Goal: Information Seeking & Learning: Learn about a topic

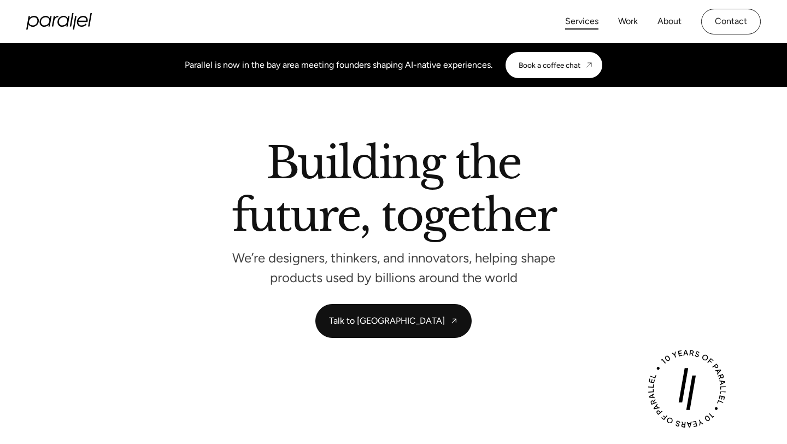
click at [578, 27] on link "Services" at bounding box center [581, 22] width 33 height 16
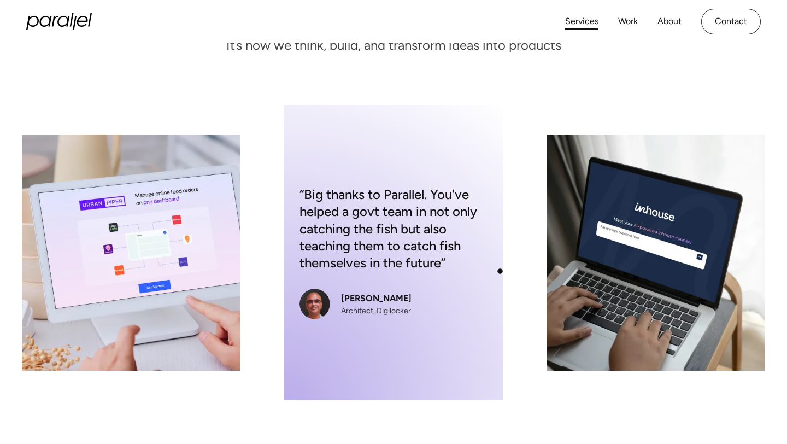
scroll to position [161, 0]
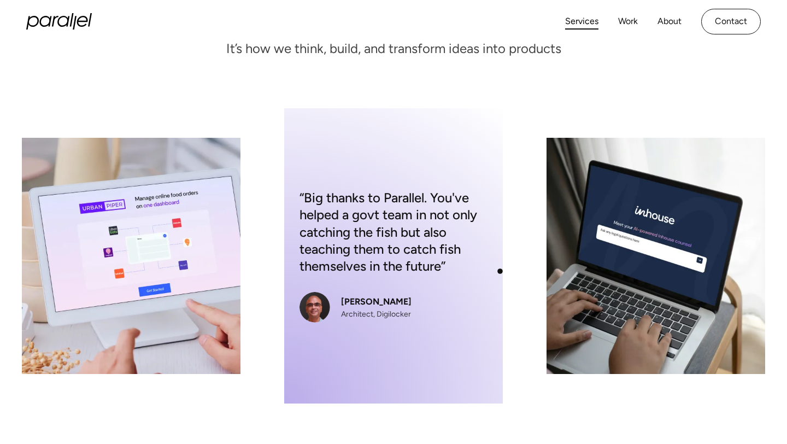
click at [500, 271] on div "“Big thanks to Parallel. You've helped a govt team in not only catching the fis…" at bounding box center [393, 255] width 219 height 295
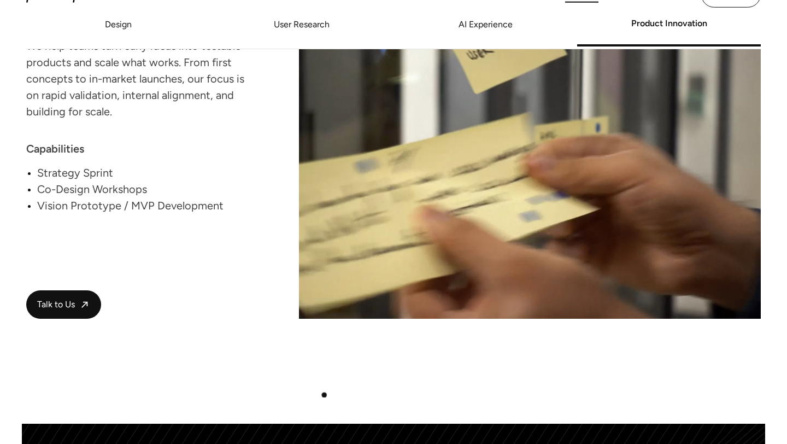
scroll to position [2337, 0]
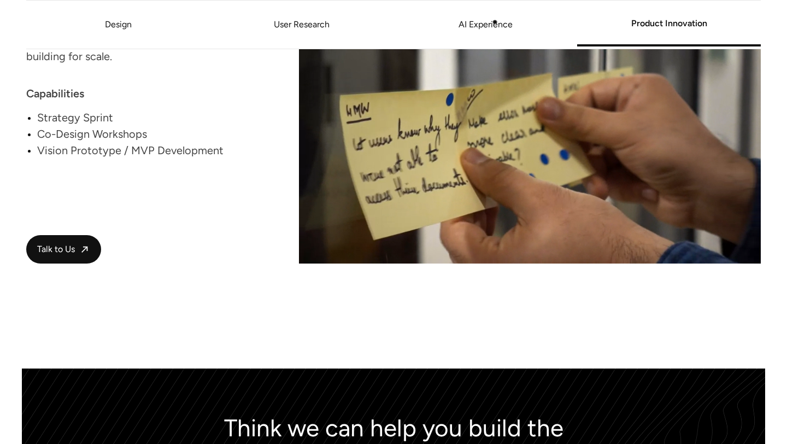
click at [495, 24] on link "AI Experience" at bounding box center [486, 24] width 184 height 7
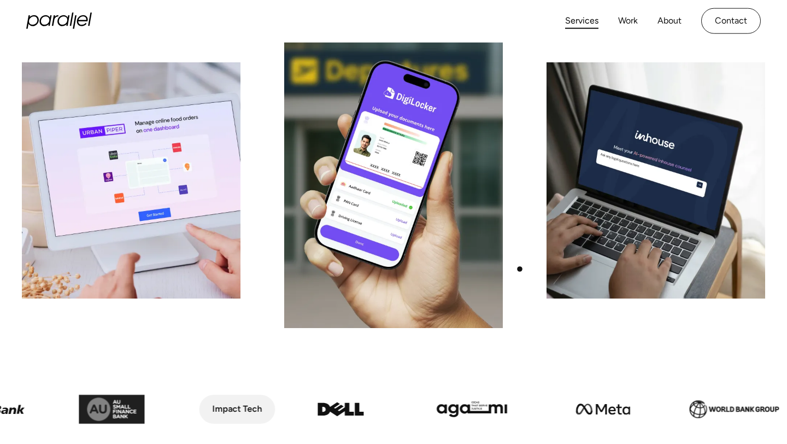
scroll to position [0, 0]
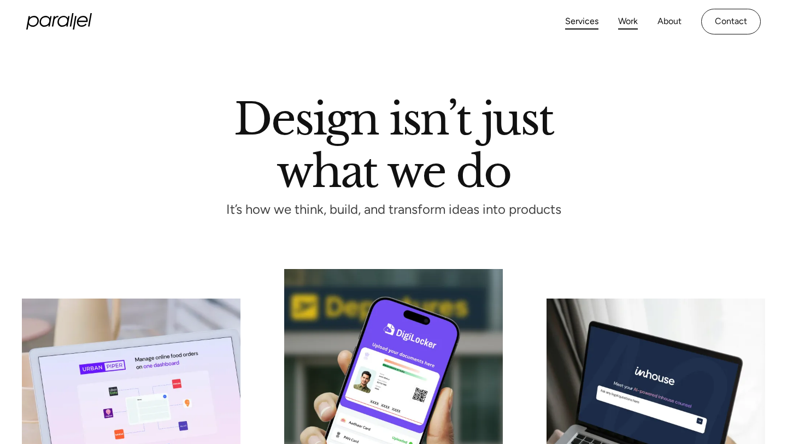
click at [635, 25] on link "Work" at bounding box center [628, 22] width 20 height 16
